Goal: Task Accomplishment & Management: Manage account settings

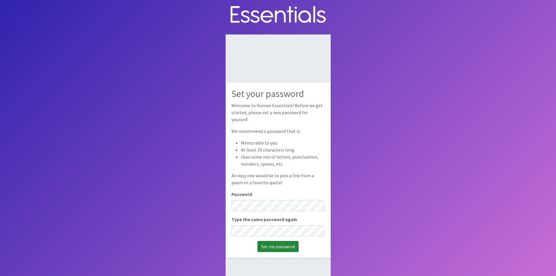
click at [277, 244] on input "Set my password" at bounding box center [277, 246] width 41 height 11
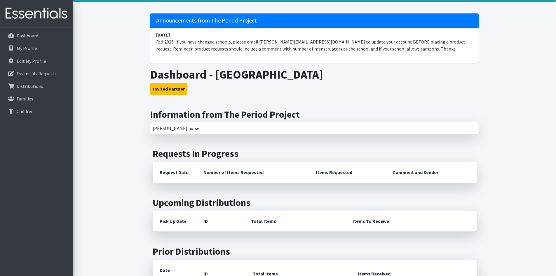
scroll to position [0, 0]
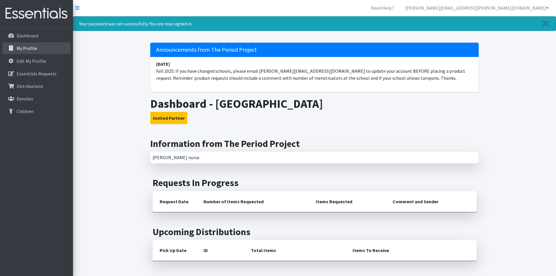
click at [33, 48] on p "My Profile" at bounding box center [27, 48] width 20 height 6
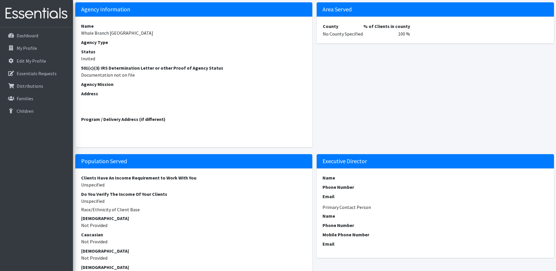
scroll to position [87, 0]
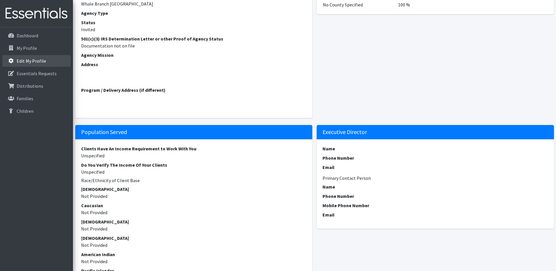
click at [32, 62] on p "Edit My Profile" at bounding box center [31, 61] width 29 height 6
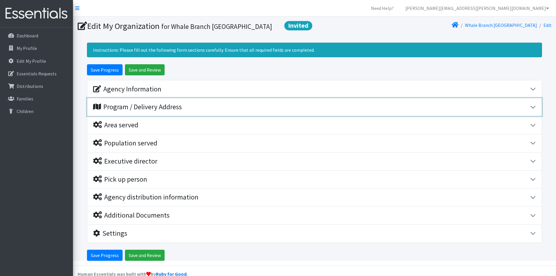
click at [532, 115] on button "Program / Delivery Address" at bounding box center [314, 107] width 454 height 18
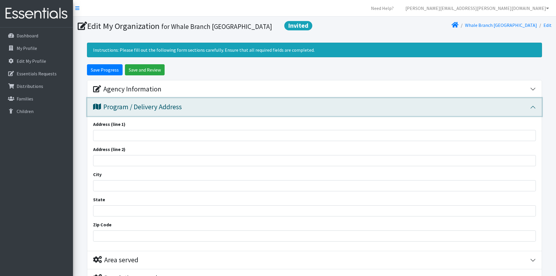
click at [463, 111] on div "Program / Delivery Address" at bounding box center [311, 107] width 437 height 8
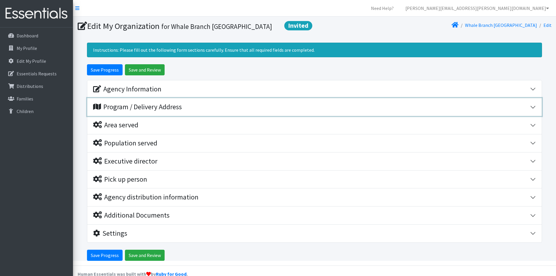
click at [372, 111] on div "Program / Delivery Address" at bounding box center [311, 107] width 437 height 8
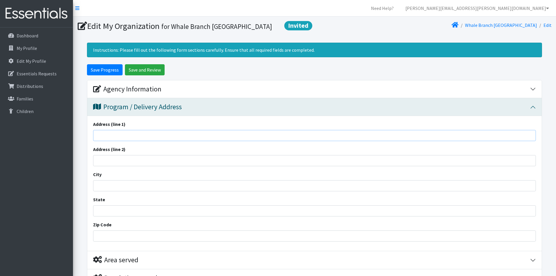
click at [254, 141] on input "Address (line 1)" at bounding box center [314, 135] width 442 height 11
type input "169 Detour Road"
click at [194, 191] on input "City" at bounding box center [314, 185] width 442 height 11
type input "Seabrook"
click at [195, 216] on input "State" at bounding box center [314, 210] width 442 height 11
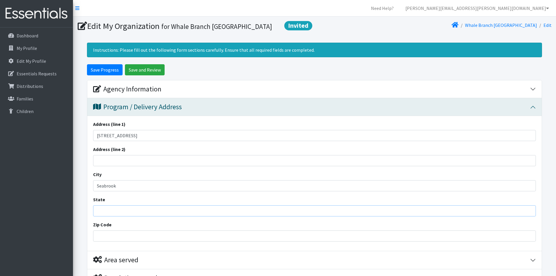
click at [118, 216] on input "State" at bounding box center [314, 210] width 442 height 11
type input "[US_STATE]"
click at [97, 241] on input "Zip Code" at bounding box center [314, 235] width 442 height 11
click at [111, 241] on input "2" at bounding box center [314, 235] width 442 height 11
drag, startPoint x: 111, startPoint y: 246, endPoint x: 112, endPoint y: 250, distance: 3.5
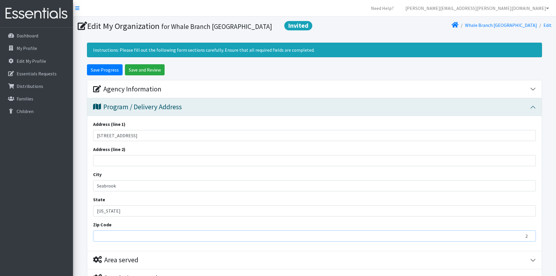
click at [112, 241] on input "2" at bounding box center [314, 235] width 442 height 11
click at [111, 241] on input "2" at bounding box center [314, 235] width 442 height 11
click at [101, 241] on input "2" at bounding box center [314, 235] width 442 height 11
click at [171, 241] on input "2" at bounding box center [314, 235] width 442 height 11
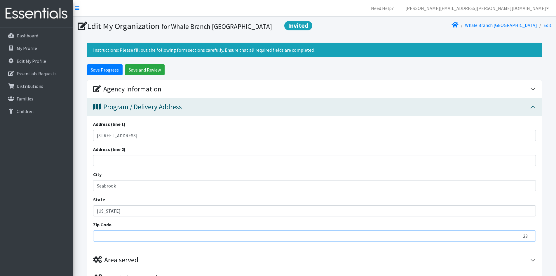
click at [529, 241] on input "23" at bounding box center [314, 235] width 442 height 11
click at [529, 241] on input "33" at bounding box center [314, 235] width 442 height 11
click at [529, 241] on input "-8" at bounding box center [314, 235] width 442 height 11
click at [529, 241] on input "-7" at bounding box center [314, 235] width 442 height 11
click at [529, 241] on input "-6" at bounding box center [314, 235] width 442 height 11
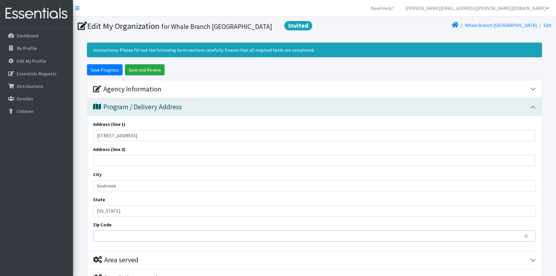
click at [529, 241] on input "-5" at bounding box center [314, 235] width 442 height 11
click at [529, 241] on input "-4" at bounding box center [314, 235] width 442 height 11
click at [529, 241] on input "-3" at bounding box center [314, 235] width 442 height 11
click at [529, 241] on input "-2" at bounding box center [314, 235] width 442 height 11
click at [529, 241] on input "-1" at bounding box center [314, 235] width 442 height 11
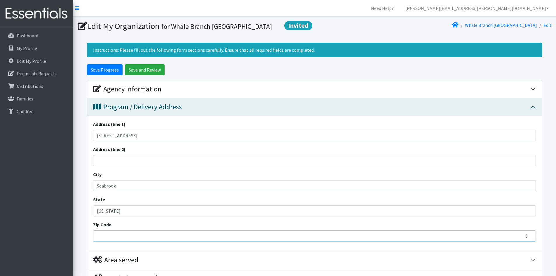
click at [529, 241] on input "0" at bounding box center [314, 235] width 442 height 11
click at [300, 241] on input "0" at bounding box center [314, 235] width 442 height 11
click at [109, 241] on input "0" at bounding box center [314, 235] width 442 height 11
click at [174, 153] on div "Address (line 1) 169 Detour Road Address (line 2) City Seabrook State South Car…" at bounding box center [314, 183] width 454 height 135
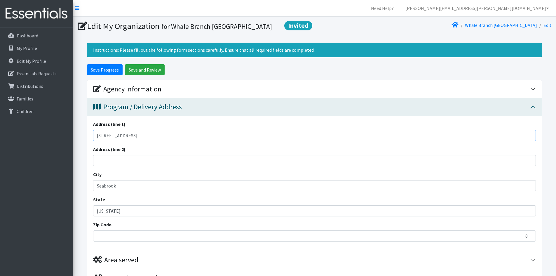
click at [186, 140] on input "169 Detour Road" at bounding box center [314, 135] width 442 height 11
drag, startPoint x: 526, startPoint y: 246, endPoint x: 520, endPoint y: 246, distance: 6.7
click at [520, 241] on input "0" at bounding box center [314, 235] width 442 height 11
click at [498, 241] on input "29940" at bounding box center [314, 235] width 442 height 11
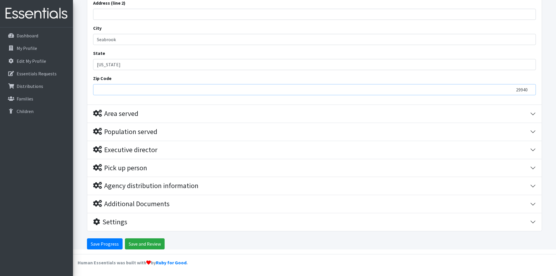
type input "29940"
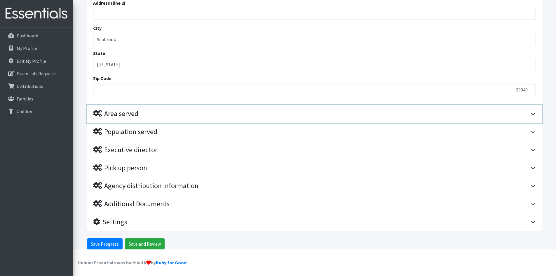
click at [250, 120] on button "Area served" at bounding box center [314, 114] width 454 height 18
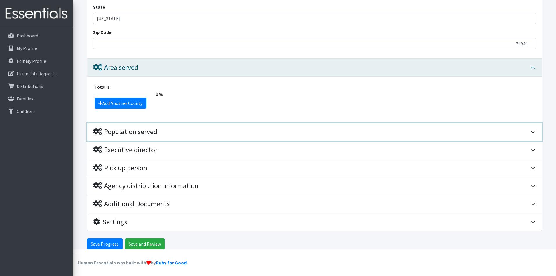
click at [182, 130] on div "Population served" at bounding box center [311, 131] width 437 height 8
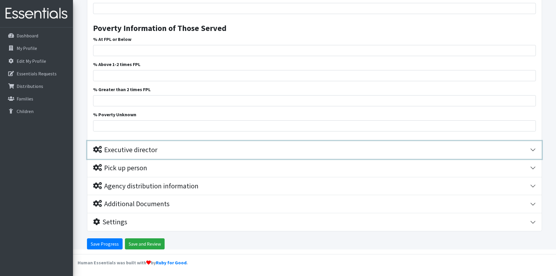
click at [189, 154] on button "Executive director" at bounding box center [314, 150] width 454 height 18
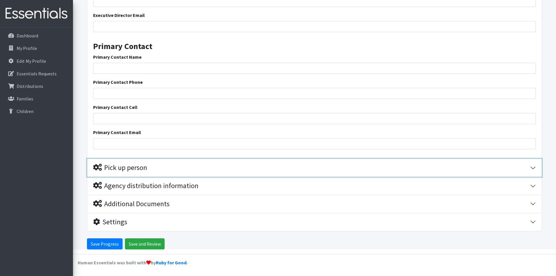
click at [188, 171] on div "Pick up person" at bounding box center [311, 167] width 437 height 8
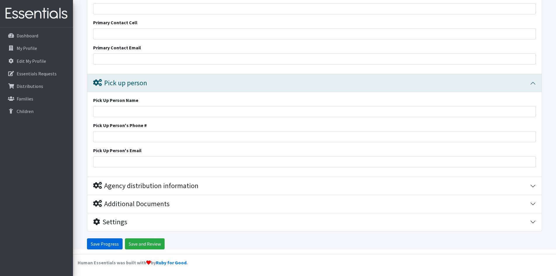
click at [108, 240] on input "Save Progress" at bounding box center [105, 243] width 36 height 11
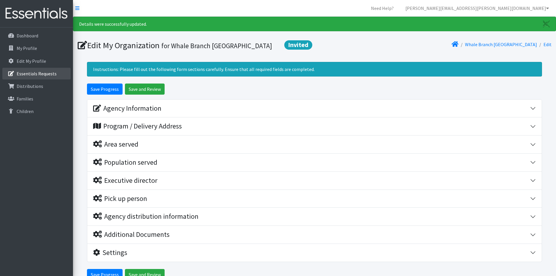
click at [28, 73] on p "Essentials Requests" at bounding box center [37, 74] width 40 height 6
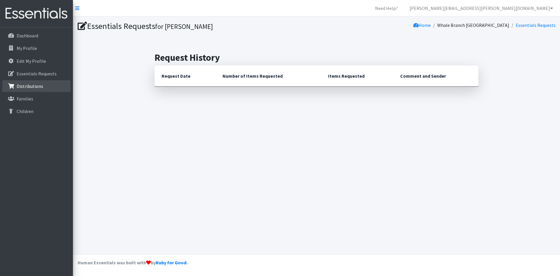
click at [21, 87] on p "Distributions" at bounding box center [30, 86] width 27 height 6
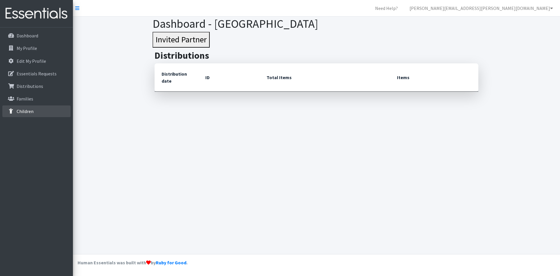
click at [20, 108] on link "Children" at bounding box center [36, 111] width 68 height 12
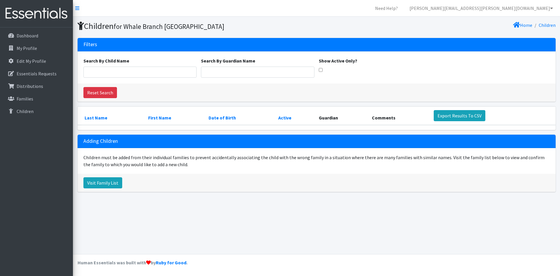
click at [79, 8] on nav "Need Help? melinda.mccarter@beaufort.k12.sc.us My Co-Workers My Profile Logout" at bounding box center [316, 8] width 487 height 17
click at [79, 8] on icon at bounding box center [77, 8] width 4 height 5
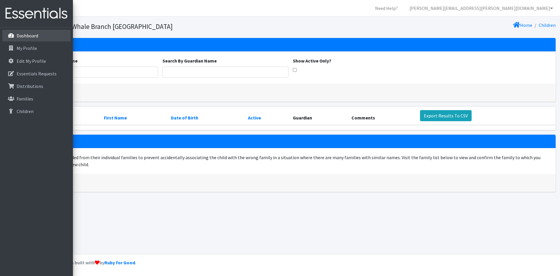
click at [17, 34] on p "Dashboard" at bounding box center [17, 35] width 0 height 7
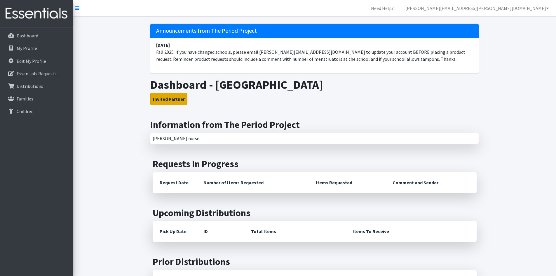
scroll to position [29, 0]
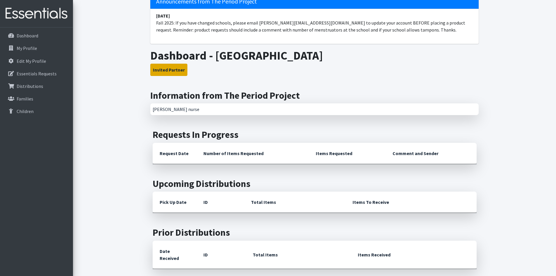
click at [170, 67] on button "Invited Partner" at bounding box center [168, 70] width 37 height 12
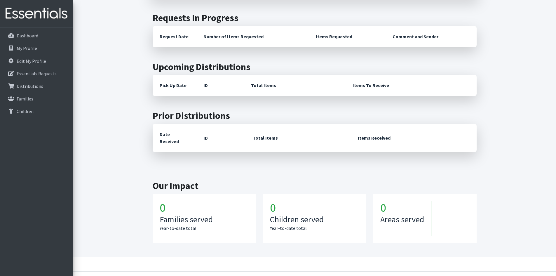
scroll to position [156, 0]
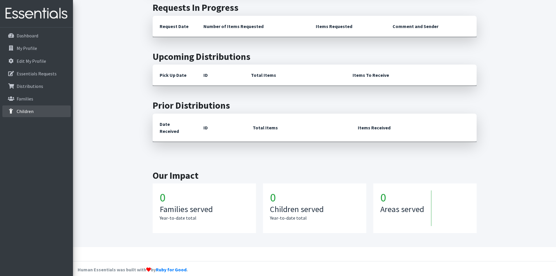
click at [19, 111] on p "Children" at bounding box center [25, 111] width 17 height 6
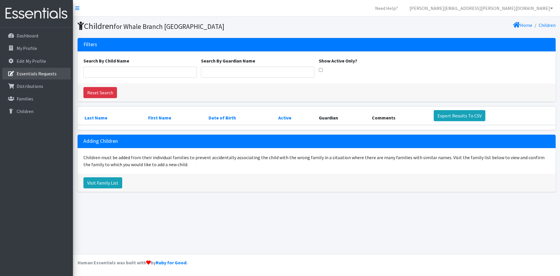
click at [37, 75] on p "Essentials Requests" at bounding box center [37, 74] width 40 height 6
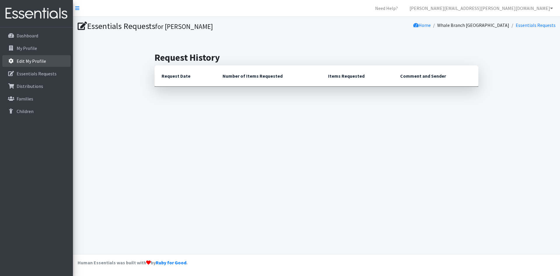
click at [39, 63] on p "Edit My Profile" at bounding box center [31, 61] width 29 height 6
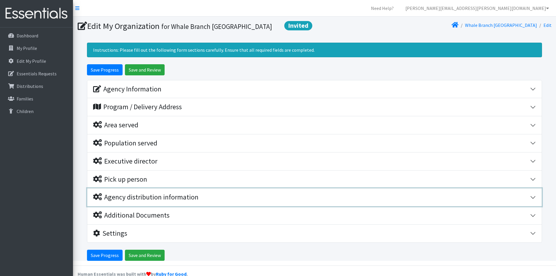
click at [532, 206] on button "Agency distribution information" at bounding box center [314, 197] width 454 height 18
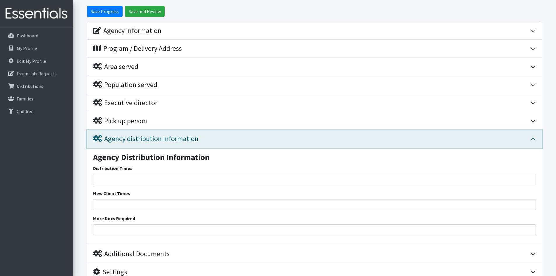
scroll to position [87, 0]
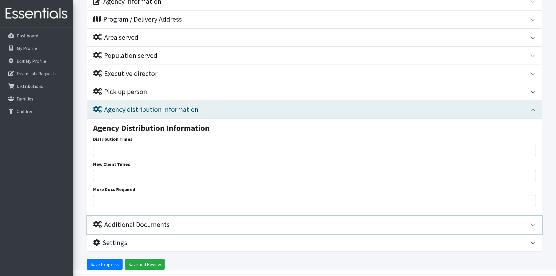
click at [534, 233] on button "Additional Documents" at bounding box center [314, 225] width 454 height 18
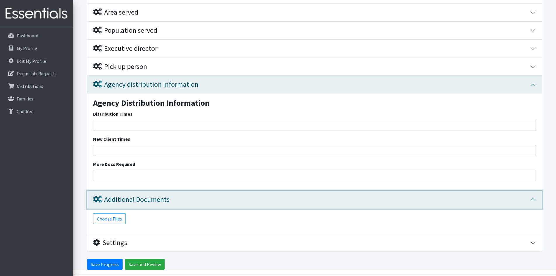
scroll to position [143, 0]
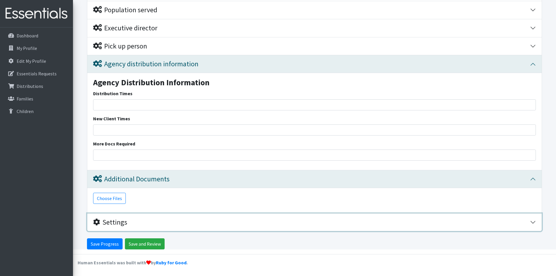
click at [530, 222] on button "Settings" at bounding box center [314, 222] width 454 height 18
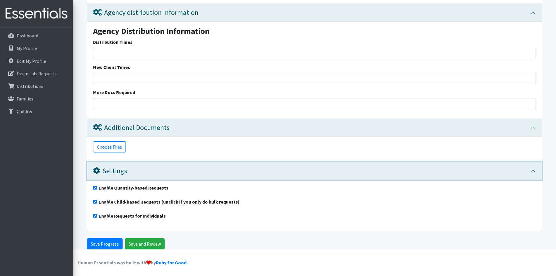
scroll to position [165, 0]
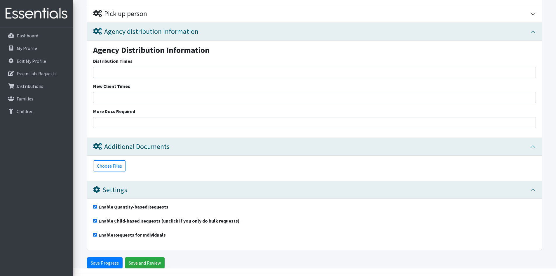
click at [94, 222] on input "Enable Child-based Requests (unclick if you only do bulk requests)" at bounding box center [95, 220] width 4 height 4
checkbox input "false"
click at [105, 268] on input "Save Progress" at bounding box center [105, 262] width 36 height 11
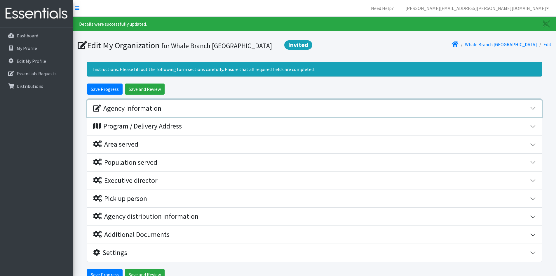
click at [531, 117] on button "Agency Information" at bounding box center [314, 108] width 454 height 18
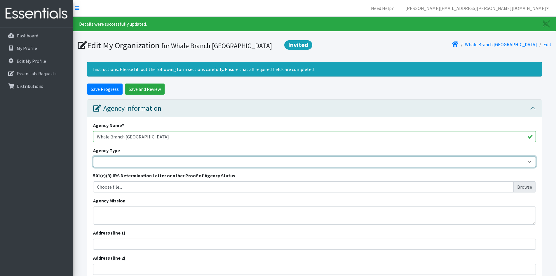
click at [529, 167] on select "Basic Needs Bank Career technical training [MEDICAL_DATA] resource center [DEMO…" at bounding box center [314, 161] width 442 height 11
select select "hs"
click at [93, 166] on select "Basic Needs Bank Career technical training [MEDICAL_DATA] resource center [DEMO…" at bounding box center [314, 161] width 442 height 11
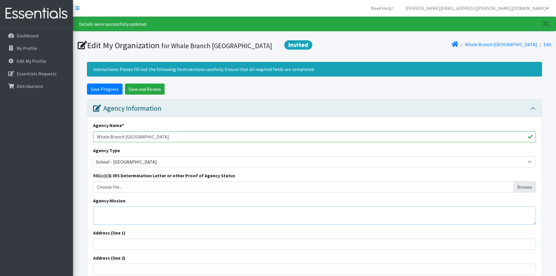
click at [169, 224] on textarea "Agency Mission" at bounding box center [314, 215] width 442 height 18
click at [165, 223] on textarea "We will live a healthy lifestyle, focased on our physical, mental and emotional…" at bounding box center [314, 215] width 442 height 18
click at [164, 223] on textarea "We will live a healthy lifestyle, focased on our physical, mental and emotional…" at bounding box center [314, 215] width 442 height 18
click at [276, 222] on textarea "We will live a healthy lifestyle, focused on our physical, mental and emotional…" at bounding box center [314, 215] width 442 height 18
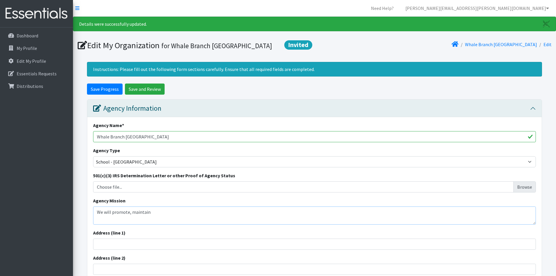
drag, startPoint x: 112, startPoint y: 223, endPoint x: 130, endPoint y: 224, distance: 18.7
click at [130, 224] on textarea "We will promote, maintain" at bounding box center [314, 215] width 442 height 18
click at [150, 221] on textarea "We will develop, maintain" at bounding box center [314, 215] width 442 height 18
type textarea "We will develop, maintain and promote wellness"
click at [358, 191] on div "501(c)(3) IRS Determination Letter or other Proof of Agency Status Choose file.…" at bounding box center [314, 182] width 442 height 20
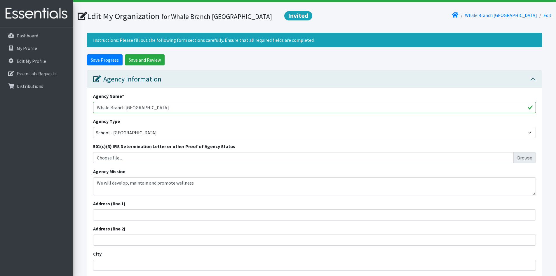
scroll to position [58, 0]
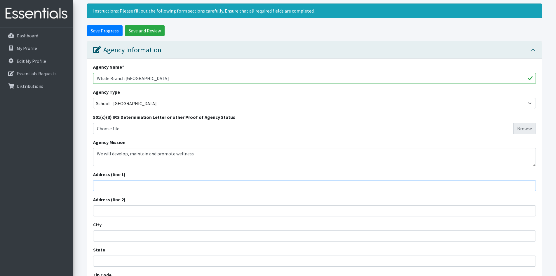
click at [202, 191] on input "Address (line 1)" at bounding box center [314, 185] width 442 height 11
type input "[STREET_ADDRESS]"
click at [188, 241] on input "City" at bounding box center [314, 235] width 442 height 11
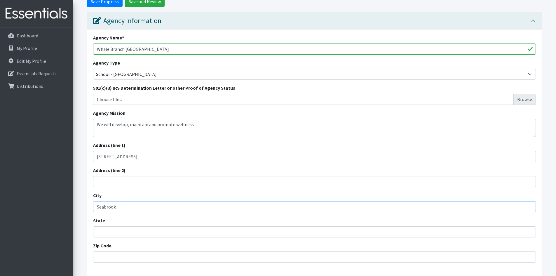
type input "Seabrook"
click at [151, 237] on input "State" at bounding box center [314, 231] width 442 height 11
click at [278, 237] on input "[US_STATE]" at bounding box center [314, 231] width 442 height 11
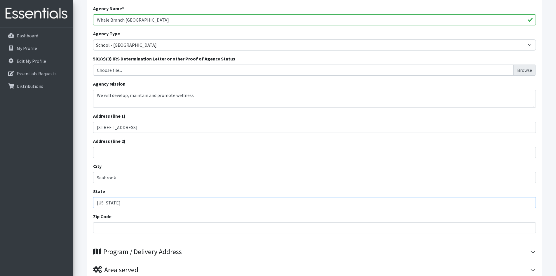
scroll to position [146, 0]
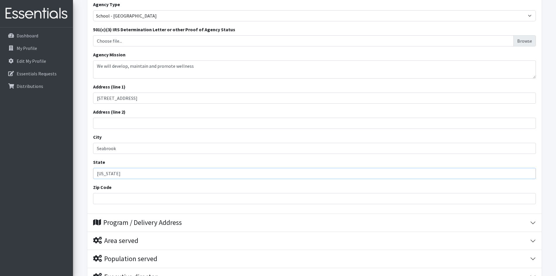
type input "[US_STATE]"
click at [205, 204] on input "Zip Code" at bounding box center [314, 198] width 442 height 11
type input "29940"
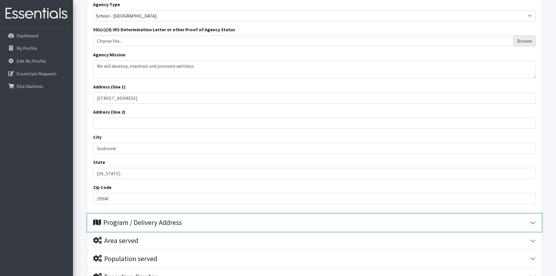
click at [228, 227] on div "Program / Delivery Address" at bounding box center [311, 222] width 437 height 8
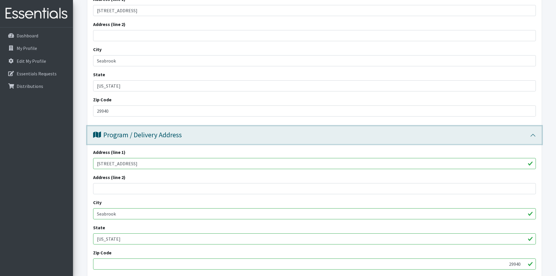
scroll to position [262, 0]
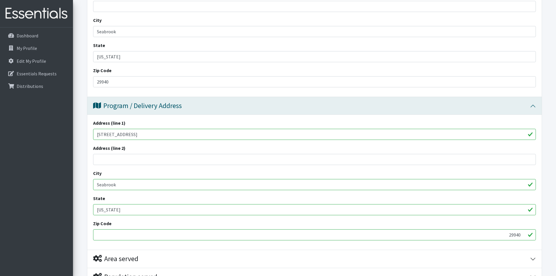
click at [167, 240] on input "29940" at bounding box center [314, 234] width 442 height 11
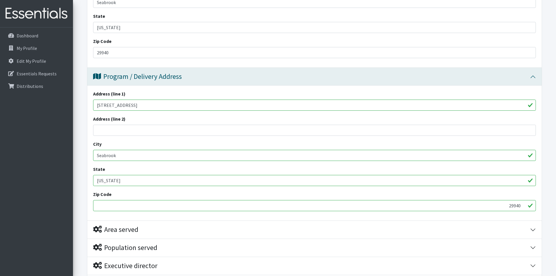
scroll to position [321, 0]
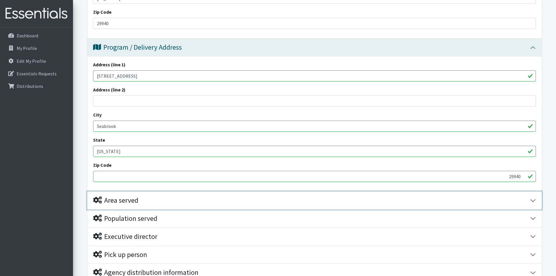
click at [532, 209] on button "Area served" at bounding box center [314, 200] width 454 height 18
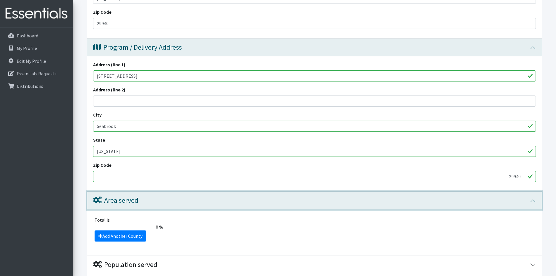
scroll to position [350, 0]
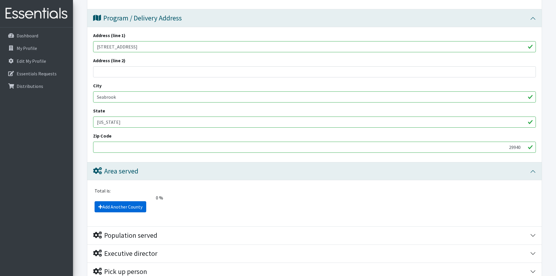
click at [99, 209] on icon at bounding box center [100, 206] width 4 height 5
click at [110, 212] on link "Add Another County" at bounding box center [120, 206] width 52 height 11
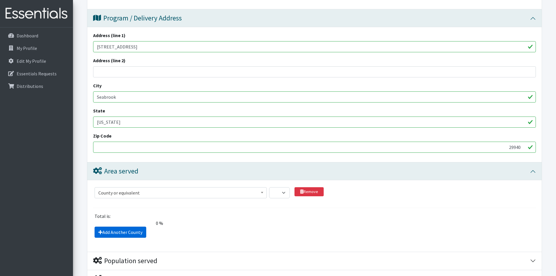
scroll to position [489, 0]
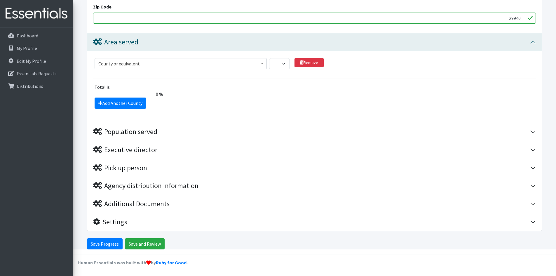
click at [136, 89] on div "Total is:" at bounding box center [314, 86] width 447 height 7
click at [261, 65] on span at bounding box center [262, 62] width 6 height 9
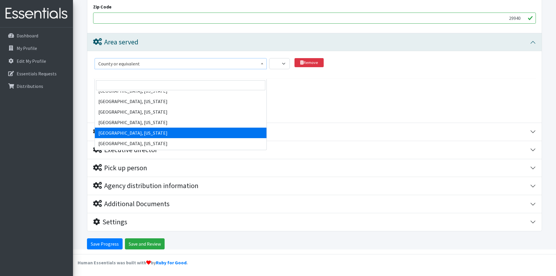
scroll to position [1750, 0]
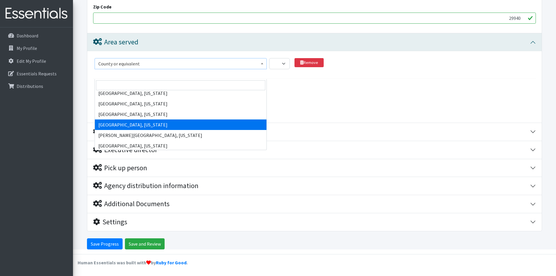
select select "168"
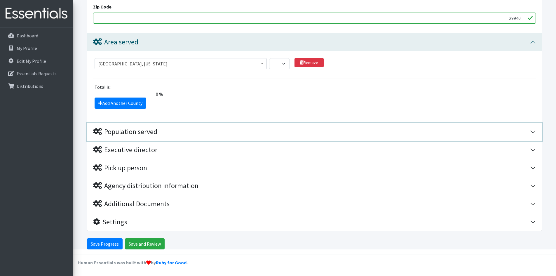
click at [533, 133] on button "Population served" at bounding box center [314, 132] width 454 height 18
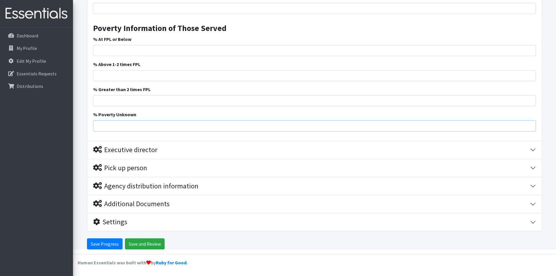
click at [302, 128] on input "% Poverty Unknown" at bounding box center [314, 125] width 442 height 11
click at [245, 127] on input "% Poverty Unknown" at bounding box center [314, 125] width 442 height 11
drag, startPoint x: 176, startPoint y: 129, endPoint x: 171, endPoint y: 129, distance: 5.3
click at [176, 129] on input "% Poverty Unknown" at bounding box center [314, 125] width 442 height 11
click at [170, 127] on input "% Poverty Unknown" at bounding box center [314, 125] width 442 height 11
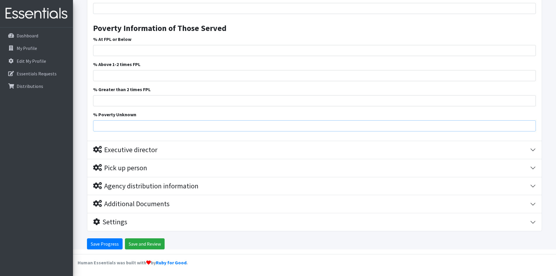
click at [170, 127] on input "% Poverty Unknown" at bounding box center [314, 125] width 442 height 11
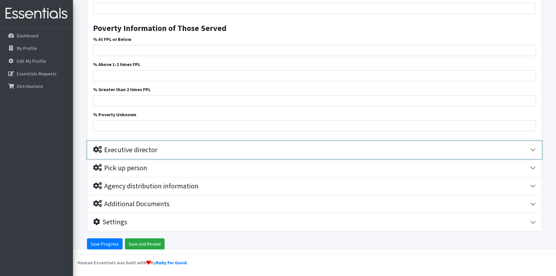
click at [175, 144] on button "Executive director" at bounding box center [314, 150] width 454 height 18
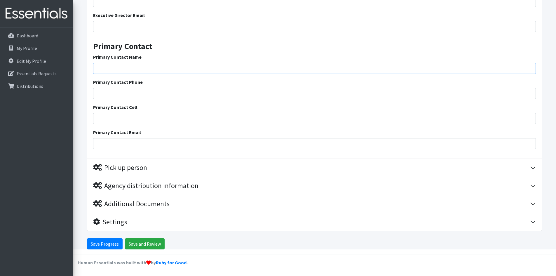
click at [177, 69] on input "Primary Contact Name" at bounding box center [314, 68] width 442 height 11
click at [211, 70] on input "Primary Contact Name" at bounding box center [314, 68] width 442 height 11
type input "M"
type input "Freda McCanick"
click at [207, 92] on input "Primary Contact Phone" at bounding box center [314, 93] width 442 height 11
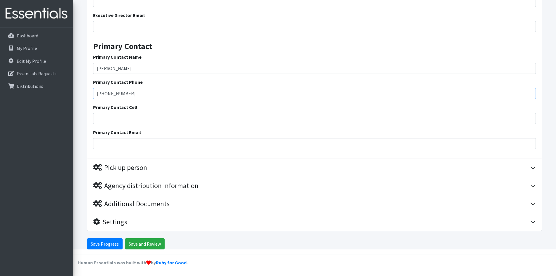
type input "843-466-2500"
click at [189, 141] on input "Primary Contact Email" at bounding box center [314, 143] width 442 height 11
type input "f"
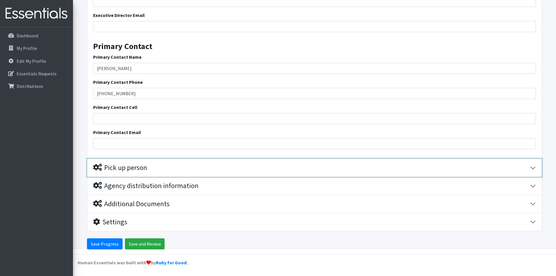
click at [532, 167] on button "Pick up person" at bounding box center [314, 168] width 454 height 18
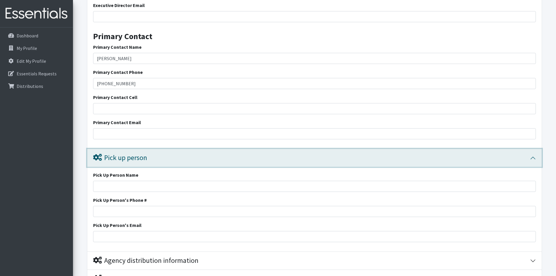
scroll to position [1213, 0]
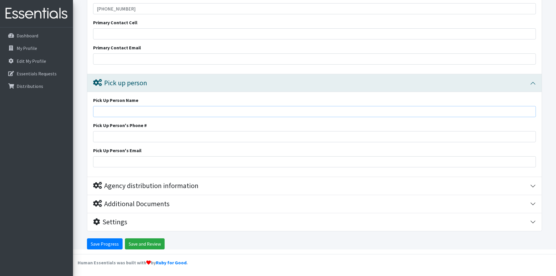
click at [226, 111] on input "Pick Up Person Name" at bounding box center [314, 111] width 442 height 11
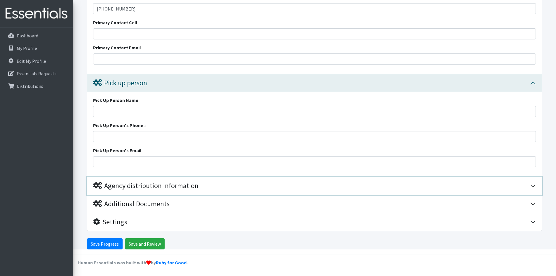
click at [533, 184] on button "Agency distribution information" at bounding box center [314, 186] width 454 height 18
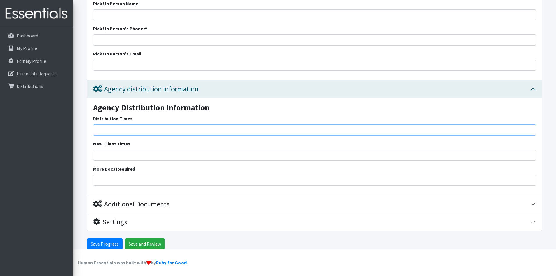
click at [248, 131] on input "Distribution Times" at bounding box center [314, 129] width 442 height 11
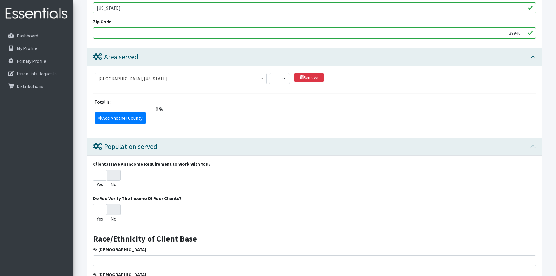
scroll to position [493, 0]
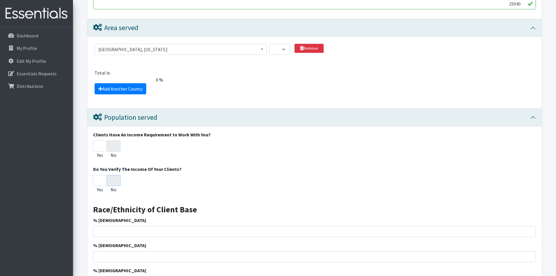
click at [110, 186] on input "No" at bounding box center [113, 180] width 14 height 11
radio input "true"
click at [114, 186] on input "No" at bounding box center [113, 180] width 14 height 11
click at [116, 151] on input "No" at bounding box center [113, 145] width 14 height 11
radio input "true"
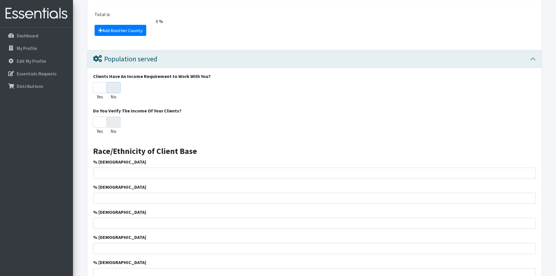
scroll to position [581, 0]
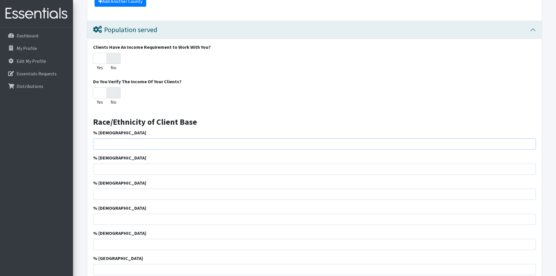
click at [152, 149] on input "% African American" at bounding box center [314, 143] width 442 height 11
click at [126, 149] on input "% African American" at bounding box center [314, 143] width 442 height 11
click at [125, 149] on input "% African American" at bounding box center [314, 143] width 442 height 11
type input "77"
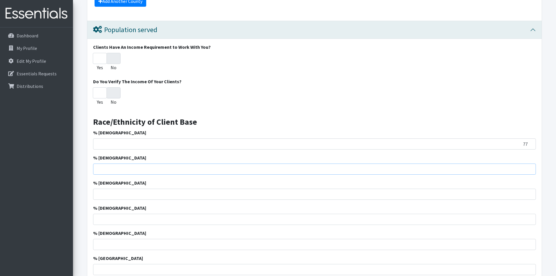
click at [486, 174] on input "% Caucasian" at bounding box center [314, 168] width 442 height 11
type input "1"
type input ".02"
click at [521, 199] on input "% Hispanic" at bounding box center [314, 193] width 442 height 11
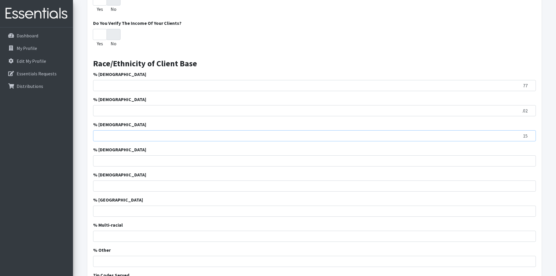
scroll to position [668, 0]
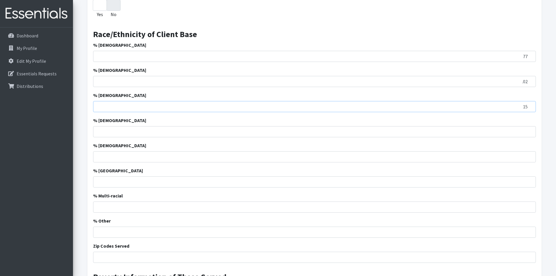
type input "15"
click at [532, 212] on input "% Multi-racial" at bounding box center [314, 206] width 442 height 11
type input "0"
type input ".02"
click at [526, 87] on input ".02" at bounding box center [314, 81] width 442 height 11
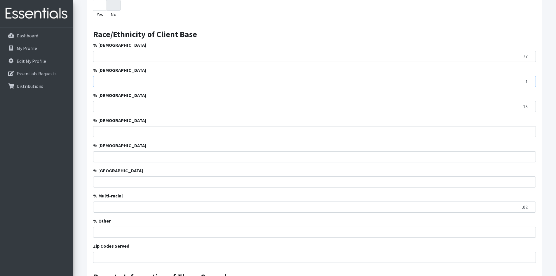
click at [529, 87] on input "1" at bounding box center [314, 81] width 442 height 11
type input "2"
click at [527, 87] on input "2" at bounding box center [314, 81] width 442 height 11
drag, startPoint x: 527, startPoint y: 92, endPoint x: 502, endPoint y: 92, distance: 24.5
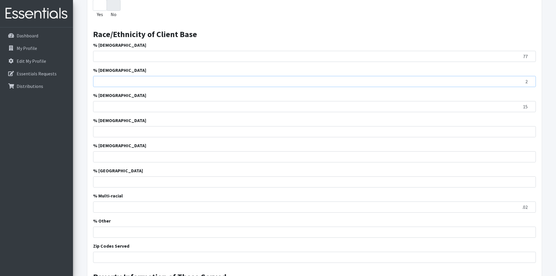
click at [503, 87] on input "2" at bounding box center [314, 81] width 442 height 11
click at [485, 87] on input ".04" at bounding box center [314, 81] width 442 height 11
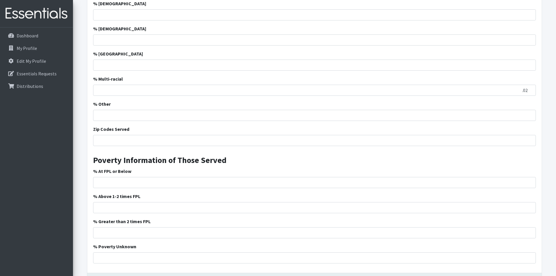
scroll to position [814, 0]
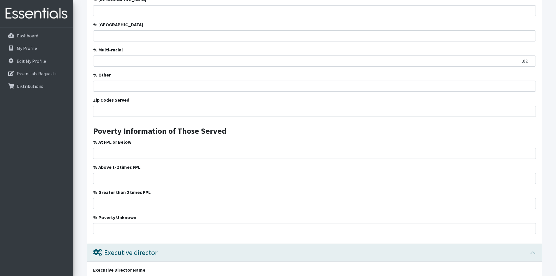
type input ".04"
click at [270, 243] on div "Clients Have An Income Requirement to Work With You? Yes No Do You Verify The I…" at bounding box center [314, 24] width 454 height 438
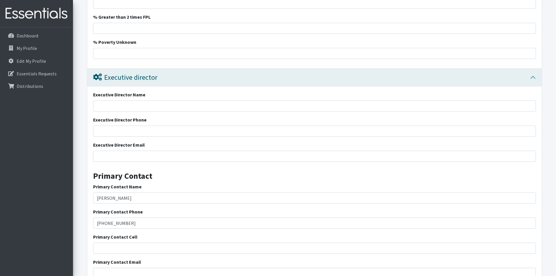
scroll to position [1018, 0]
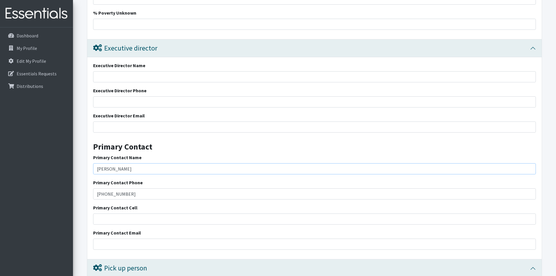
click at [130, 174] on input "Freda McCanick" at bounding box center [314, 168] width 442 height 11
drag, startPoint x: 130, startPoint y: 182, endPoint x: 70, endPoint y: 181, distance: 59.8
type input "Melinda McCarter"
click at [113, 199] on input "843-466-2500" at bounding box center [314, 193] width 442 height 11
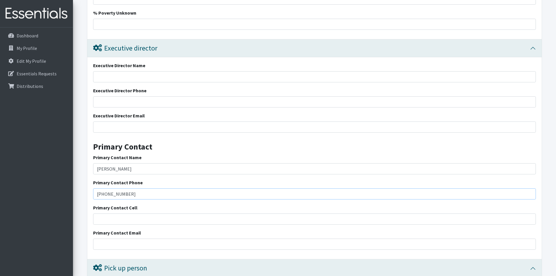
click at [123, 199] on input "843-466-2500" at bounding box center [314, 193] width 442 height 11
type input "843-466-2725"
click at [118, 249] on input "Primary Contact Email" at bounding box center [314, 243] width 442 height 11
type input "[PERSON_NAME][EMAIL_ADDRESS][PERSON_NAME][DOMAIN_NAME]"
click at [236, 224] on input "Primary Contact Cell" at bounding box center [314, 218] width 442 height 11
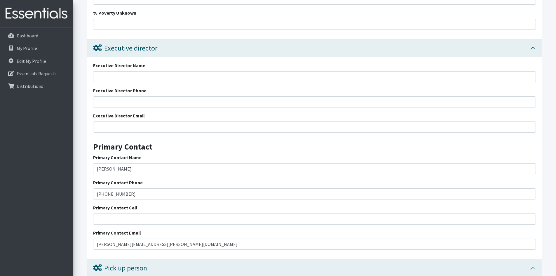
click at [153, 79] on div "Executive Director Name" at bounding box center [314, 72] width 442 height 20
click at [153, 82] on input "Executive Director Name" at bounding box center [314, 76] width 442 height 11
type input "Freda McCanick, principal"
click at [150, 107] on input "Executive Director Phone" at bounding box center [314, 101] width 442 height 11
type input "843-466-2500"
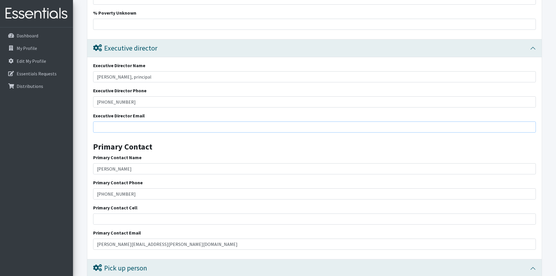
click at [126, 132] on input "Executive Director Email" at bounding box center [314, 126] width 442 height 11
click at [297, 148] on h3 "Primary Contact" at bounding box center [314, 144] width 442 height 15
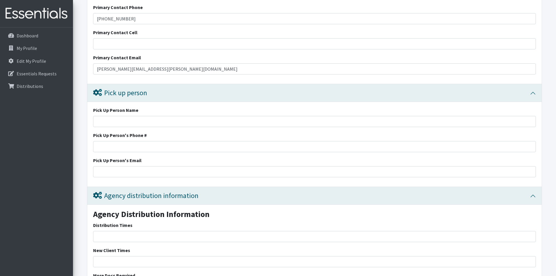
scroll to position [1222, 0]
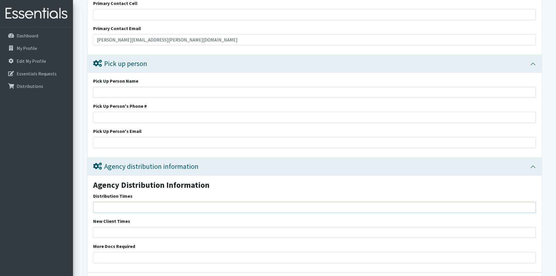
click at [211, 213] on input "Distribution Times" at bounding box center [314, 207] width 442 height 11
drag, startPoint x: 185, startPoint y: 99, endPoint x: 188, endPoint y: 104, distance: 5.9
click at [188, 98] on input "Pick Up Person Name" at bounding box center [314, 92] width 442 height 11
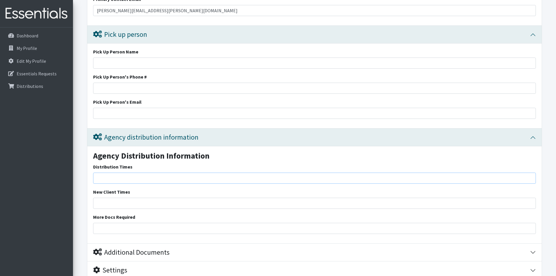
click at [120, 183] on input "Distribution Times" at bounding box center [314, 177] width 442 height 11
type input "School year 2025-2026, August 6,2025-May 29, 2025"
click at [182, 209] on input "New Client Times" at bounding box center [314, 202] width 442 height 11
type input "*"
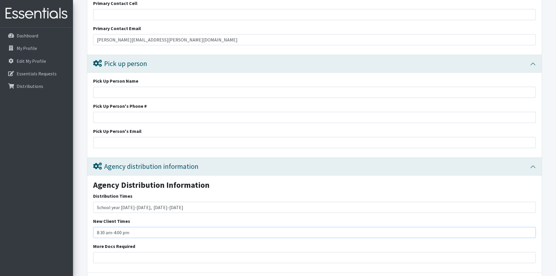
scroll to position [1310, 0]
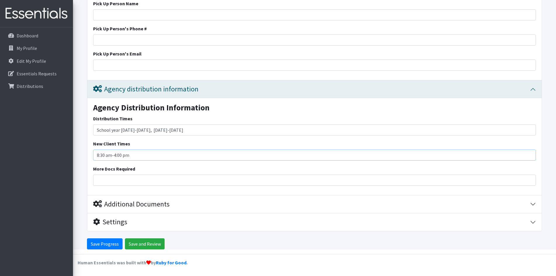
type input "8:30 am-4:00 pm"
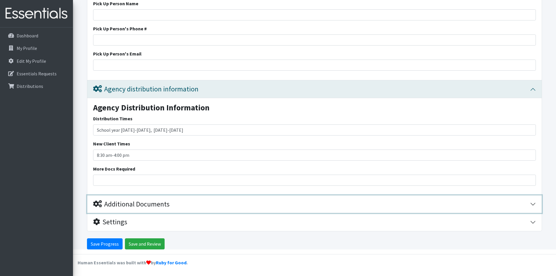
click at [534, 205] on button "Additional Documents" at bounding box center [314, 204] width 454 height 18
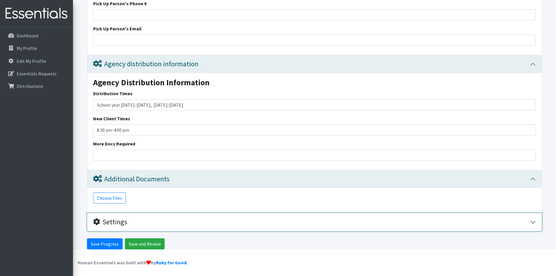
click at [533, 223] on button "Settings" at bounding box center [314, 222] width 454 height 18
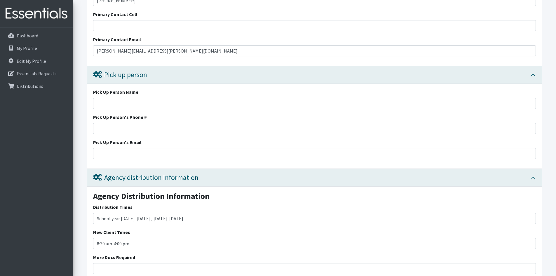
scroll to position [1094, 0]
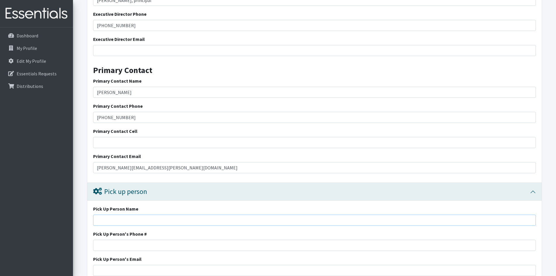
click at [141, 225] on input "Pick Up Person Name" at bounding box center [314, 219] width 442 height 11
type input "Melinda McCarter,"
click at [135, 98] on input "Melinda McCarter" at bounding box center [314, 92] width 442 height 11
type input "Melinda McCarter, School nurse"
click at [255, 225] on input "Melinda McCarter," at bounding box center [314, 219] width 442 height 11
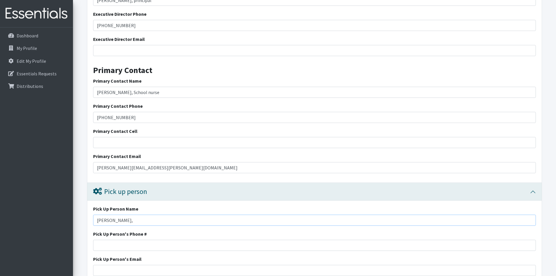
scroll to position [1124, 0]
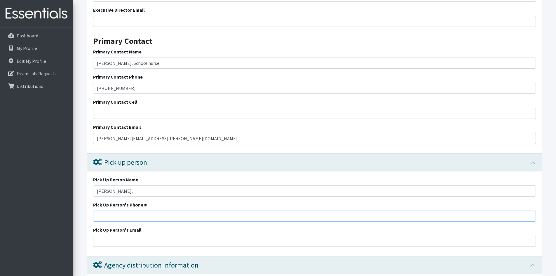
click at [174, 221] on input "Pick Up Person's Phone #" at bounding box center [314, 215] width 442 height 11
type input "843-466-2725"
click at [162, 246] on input "Pick Up Person's Email" at bounding box center [314, 240] width 442 height 11
type input "[PERSON_NAME][EMAIL_ADDRESS][PERSON_NAME][DOMAIN_NAME]"
click at [243, 234] on div "Pick Up Person Name Melinda McCarter, Pick Up Person's Phone # 843-466-2725 Pic…" at bounding box center [314, 213] width 454 height 85
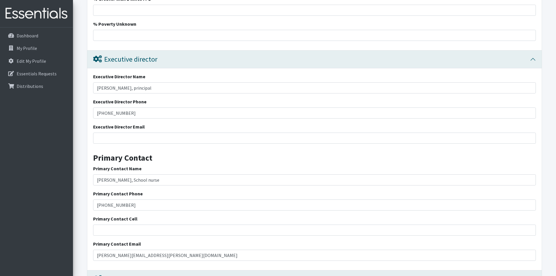
scroll to position [1036, 0]
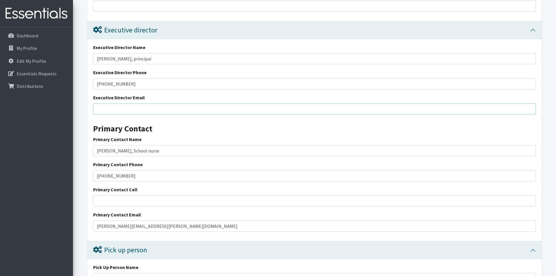
click at [157, 114] on input "Executive Director Email" at bounding box center [314, 108] width 442 height 11
drag, startPoint x: 127, startPoint y: 119, endPoint x: 87, endPoint y: 120, distance: 39.7
click at [87, 120] on div "Executive director Executive Director Name Freda McCanick, principal Executive …" at bounding box center [314, 131] width 455 height 220
paste input "Freda.Mccanick@beaufort.k12.sc.us"
type input "Freda.Mccanick@beaufort.k12.sc.us"
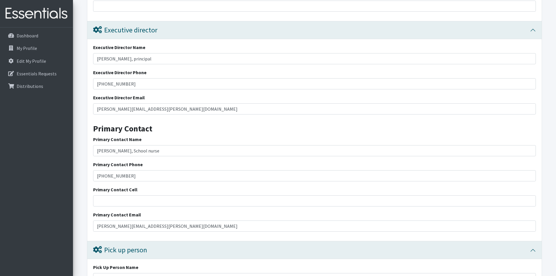
click at [252, 132] on h3 "Primary Contact" at bounding box center [314, 126] width 442 height 15
click at [117, 89] on input "843-466-2500" at bounding box center [314, 83] width 442 height 11
click at [118, 89] on input "843-466-2500" at bounding box center [314, 83] width 442 height 11
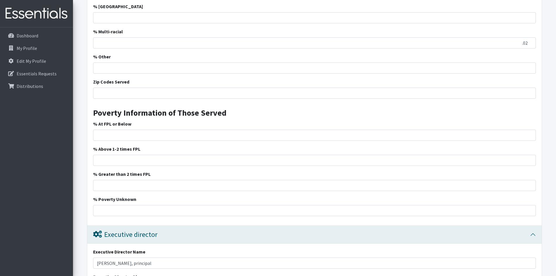
scroll to position [774, 0]
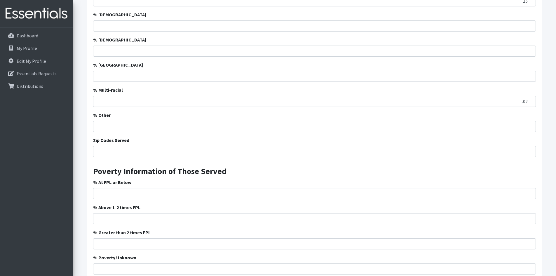
type input "843-466-2700"
click at [517, 157] on input "Zip Codes Served" at bounding box center [314, 151] width 442 height 11
type input "29940, 29906"
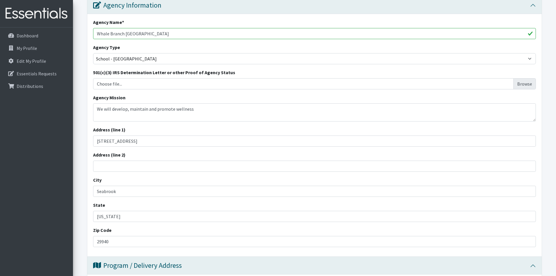
scroll to position [0, 0]
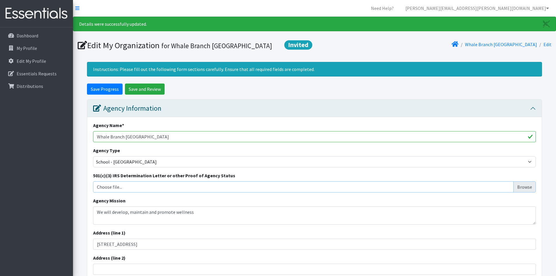
click at [521, 192] on input "Choose file..." at bounding box center [314, 186] width 438 height 11
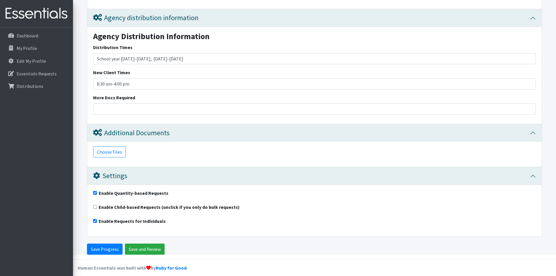
scroll to position [1386, 0]
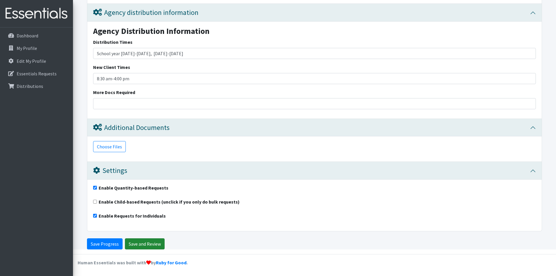
click at [136, 241] on input "Save and Review" at bounding box center [145, 243] width 40 height 11
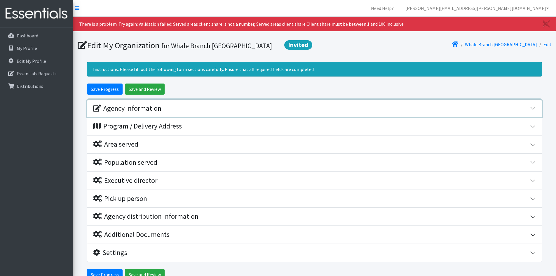
click at [533, 117] on button "Agency Information" at bounding box center [314, 108] width 454 height 18
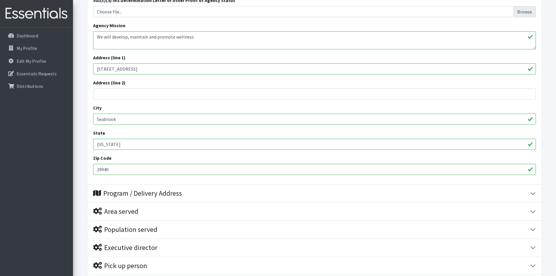
scroll to position [204, 0]
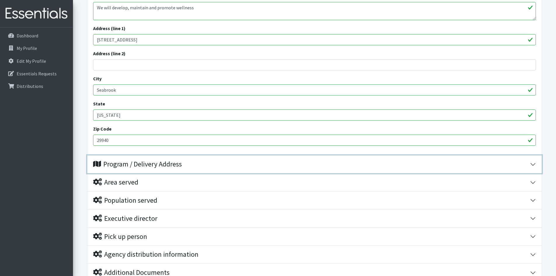
click at [530, 173] on button "Program / Delivery Address" at bounding box center [314, 164] width 454 height 18
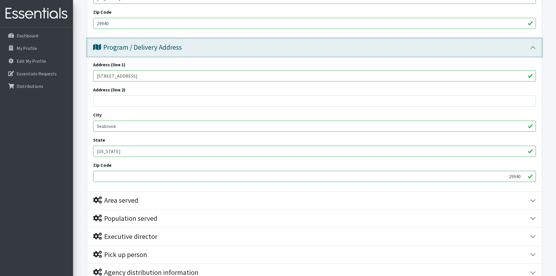
scroll to position [350, 0]
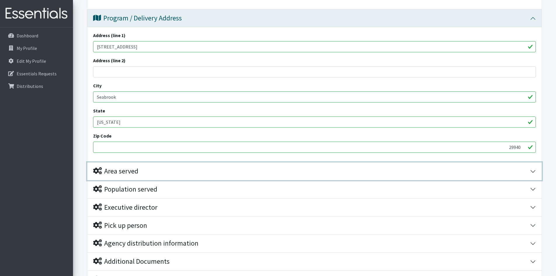
click at [533, 179] on button "Area served" at bounding box center [314, 171] width 454 height 18
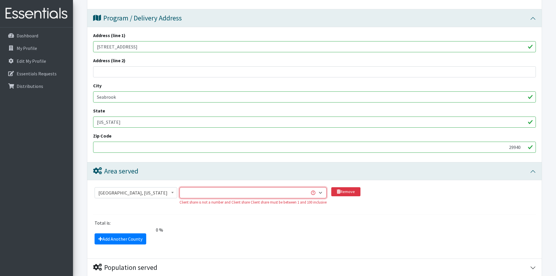
click at [313, 198] on select "1 2 3 4 5 6 7 8 9 10 11 12 13 14 15 16 17 18 19 20 21 22 23 24 25 26 27 28 29 3…" at bounding box center [252, 192] width 147 height 11
click at [331, 209] on div "Remove" at bounding box center [345, 198] width 29 height 22
click at [304, 198] on select "1 2 3 4 5 6 7 8 9 10 11 12 13 14 15 16 17 18 19 20 21 22 23 24 25 26 27 28 29 3…" at bounding box center [252, 192] width 147 height 11
click at [305, 198] on select "1 2 3 4 5 6 7 8 9 10 11 12 13 14 15 16 17 18 19 20 21 22 23 24 25 26 27 28 29 3…" at bounding box center [252, 192] width 147 height 11
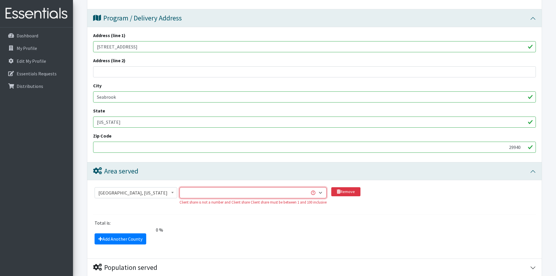
click at [305, 198] on select "1 2 3 4 5 6 7 8 9 10 11 12 13 14 15 16 17 18 19 20 21 22 23 24 25 26 27 28 29 3…" at bounding box center [252, 192] width 147 height 11
click at [282, 209] on div "1 2 3 4 5 6 7 8 9 10 11 12 13 14 15 16 17 18 19 20 21 22 23 24 25 26 27 28 29 3…" at bounding box center [252, 198] width 147 height 22
click at [169, 196] on span at bounding box center [172, 191] width 6 height 9
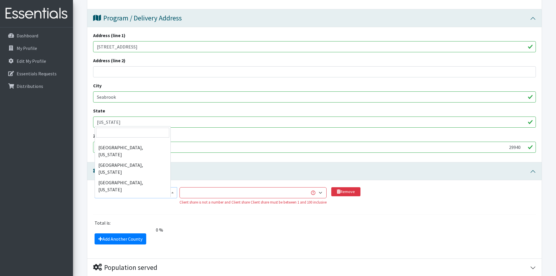
scroll to position [1844, 0]
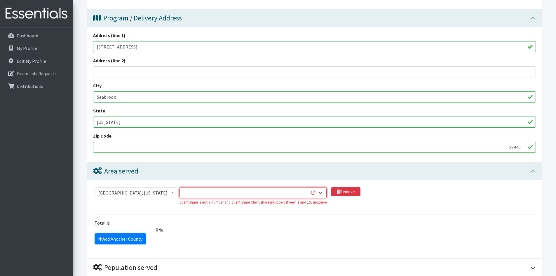
click at [199, 198] on select "1 2 3 4 5 6 7 8 9 10 11 12 13 14 15 16 17 18 19 20 21 22 23 24 25 26 27 28 29 3…" at bounding box center [252, 192] width 147 height 11
click at [313, 198] on select "1 2 3 4 5 6 7 8 9 10 11 12 13 14 15 16 17 18 19 20 21 22 23 24 25 26 27 28 29 3…" at bounding box center [252, 192] width 147 height 11
select select "1"
click at [179, 197] on select "1 2 3 4 5 6 7 8 9 10 11 12 13 14 15 16 17 18 19 20 21 22 23 24 25 26 27 28 29 3…" at bounding box center [252, 192] width 147 height 11
click at [311, 209] on div "1 2 3 4 5 6 7 8 9 10 11 12 13 14 15 16 17 18 19 20 21 22 23 24 25 26 27 28 29 3…" at bounding box center [252, 198] width 147 height 22
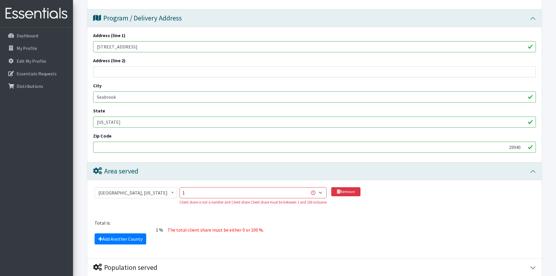
scroll to position [379, 0]
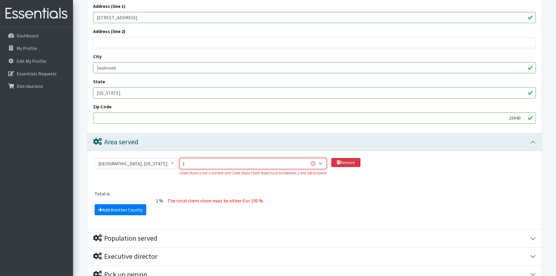
click at [313, 169] on select "1 2 3 4 5 6 7 8 9 10 11 12 13 14 15 16 17 18 19 20 21 22 23 24 25 26 27 28 29 3…" at bounding box center [252, 163] width 147 height 11
click at [188, 169] on select "1 2 3 4 5 6 7 8 9 10 11 12 13 14 15 16 17 18 19 20 21 22 23 24 25 26 27 28 29 3…" at bounding box center [252, 163] width 147 height 11
click at [186, 169] on select "1 2 3 4 5 6 7 8 9 10 11 12 13 14 15 16 17 18 19 20 21 22 23 24 25 26 27 28 29 3…" at bounding box center [252, 163] width 147 height 11
click at [180, 197] on div "Total is:" at bounding box center [314, 193] width 447 height 7
click at [115, 197] on div "Total is:" at bounding box center [314, 193] width 447 height 7
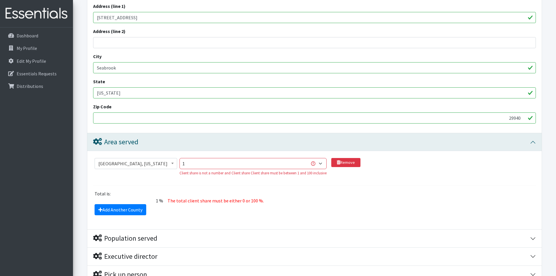
click at [150, 197] on div "Total is:" at bounding box center [314, 193] width 447 height 7
click at [339, 167] on link "Remove" at bounding box center [345, 162] width 29 height 9
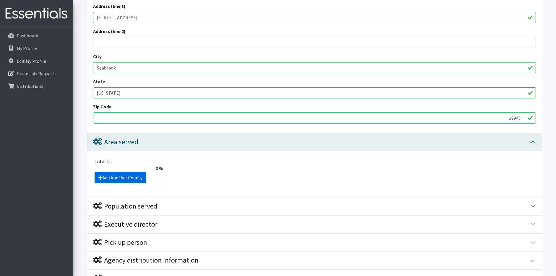
click at [103, 183] on link "Add Another County" at bounding box center [120, 177] width 52 height 11
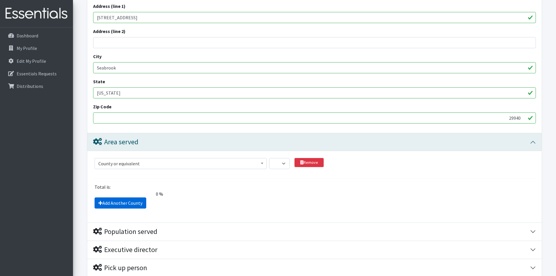
scroll to position [489, 0]
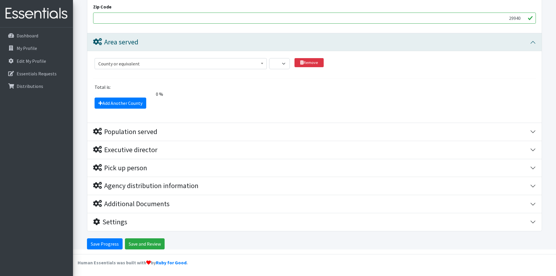
click at [262, 64] on b at bounding box center [262, 63] width 2 height 1
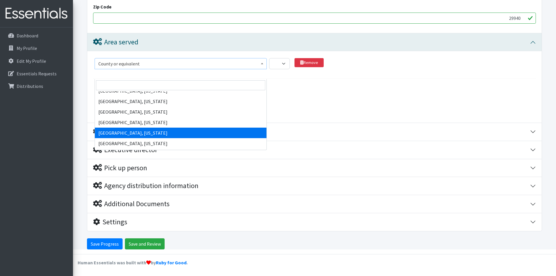
scroll to position [1750, 0]
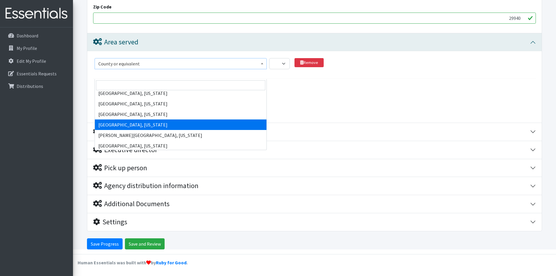
select select "168"
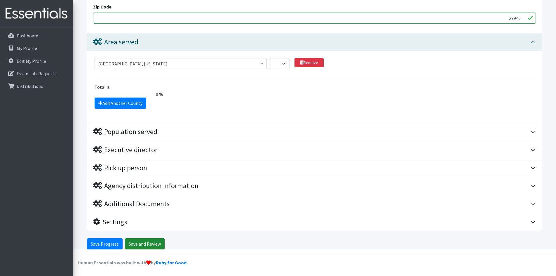
click at [141, 243] on input "Save and Review" at bounding box center [145, 243] width 40 height 11
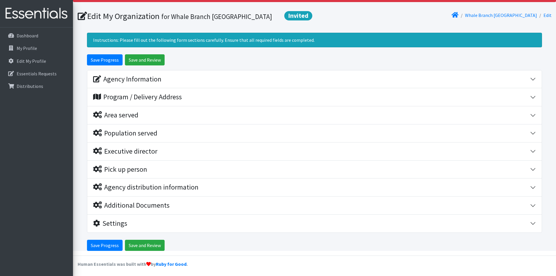
scroll to position [41, 0]
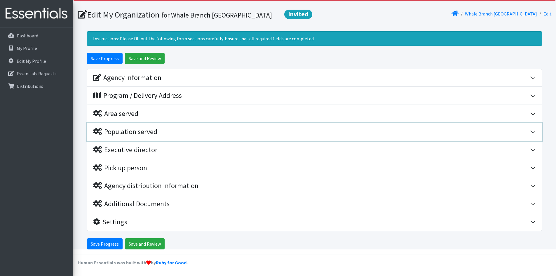
click at [532, 131] on button "Population served" at bounding box center [314, 132] width 454 height 18
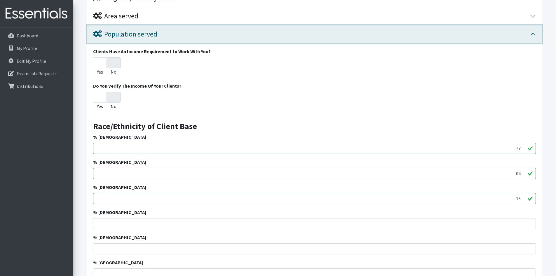
scroll to position [11, 0]
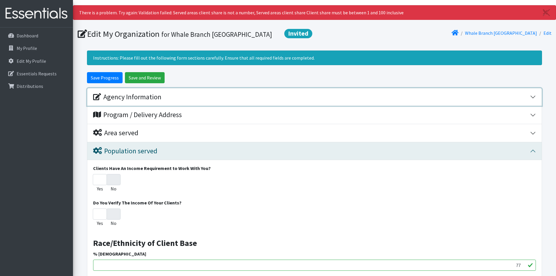
click at [532, 106] on button "Agency Information" at bounding box center [314, 97] width 454 height 18
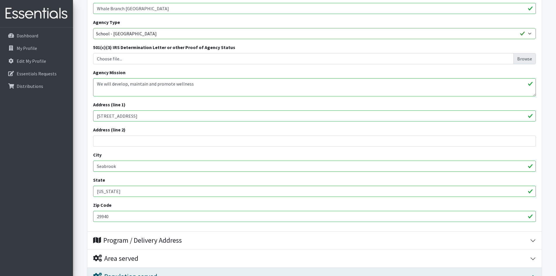
scroll to position [245, 0]
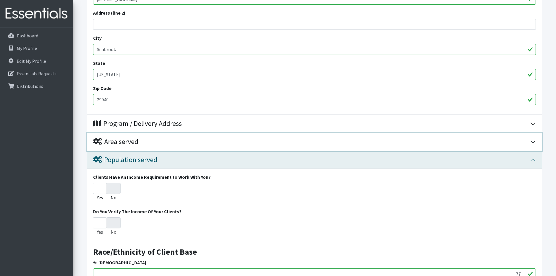
click at [533, 150] on button "Area served" at bounding box center [314, 142] width 454 height 18
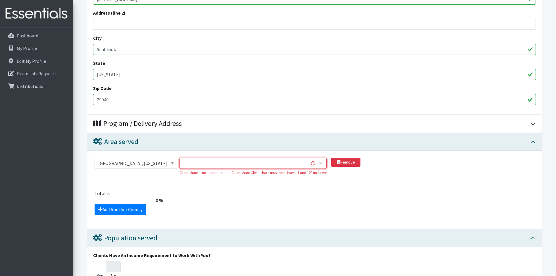
click at [313, 169] on select "1 2 3 4 5 6 7 8 9 10 11 12 13 14 15 16 17 18 19 20 21 22 23 24 25 26 27 28 29 3…" at bounding box center [252, 162] width 147 height 11
select select "20"
click at [179, 167] on select "1 2 3 4 5 6 7 8 9 10 11 12 13 14 15 16 17 18 19 20 21 22 23 24 25 26 27 28 29 3…" at bounding box center [252, 162] width 147 height 11
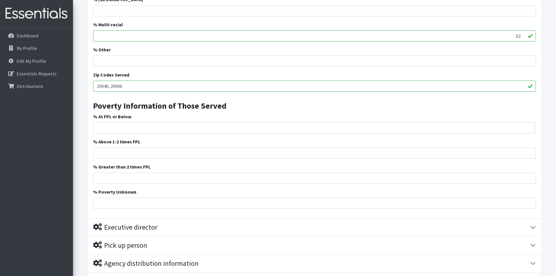
scroll to position [799, 0]
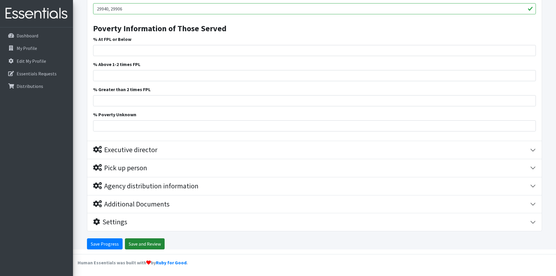
click at [148, 244] on input "Save and Review" at bounding box center [145, 243] width 40 height 11
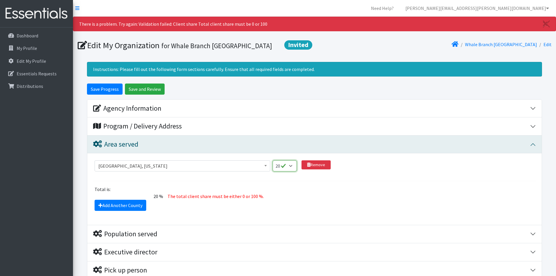
click at [293, 171] on select "1 2 3 4 5 6 7 8 9 10 11 12 13 14 15 16 17 18 19 20 21 22 23 24 25 26 27 28 29 3…" at bounding box center [284, 165] width 24 height 11
select select "1"
click at [272, 170] on select "1 2 3 4 5 6 7 8 9 10 11 12 13 14 15 16 17 18 19 20 21 22 23 24 25 26 27 28 29 3…" at bounding box center [284, 165] width 24 height 11
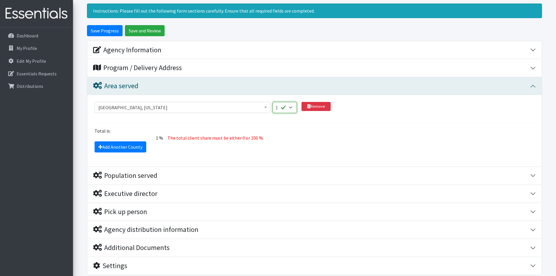
scroll to position [112, 0]
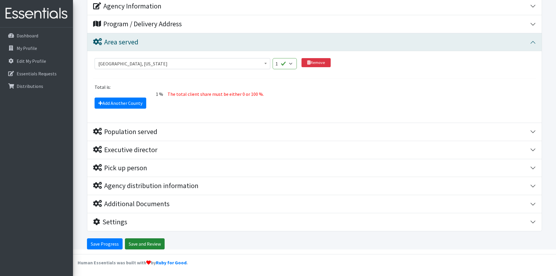
drag, startPoint x: 136, startPoint y: 244, endPoint x: 140, endPoint y: 241, distance: 4.1
click at [137, 243] on input "Save and Review" at bounding box center [145, 243] width 40 height 11
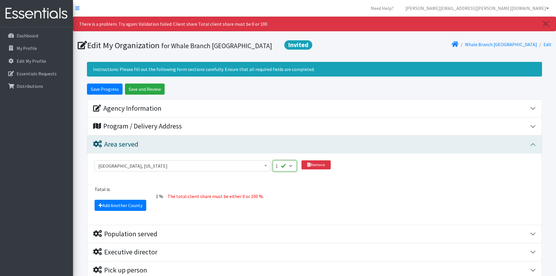
click at [290, 171] on select "1 2 3 4 5 6 7 8 9 10 11 12 13 14 15 16 17 18 19 20 21 22 23 24 25 26 27 28 29 3…" at bounding box center [284, 165] width 24 height 11
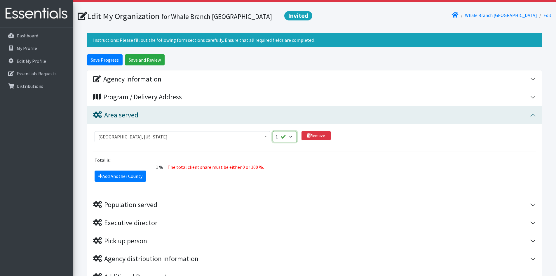
scroll to position [58, 0]
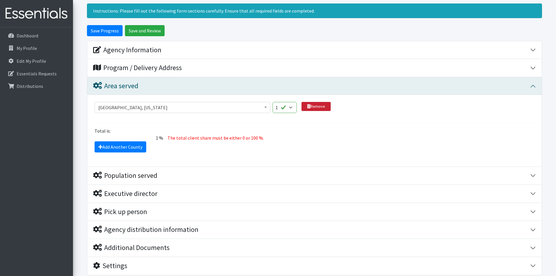
click at [320, 111] on link "Remove" at bounding box center [315, 106] width 29 height 9
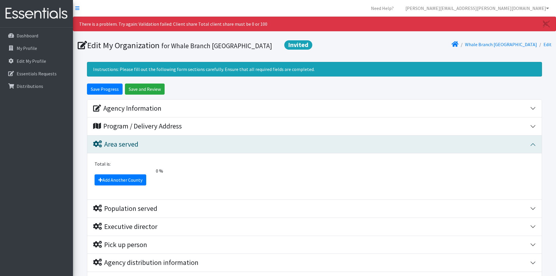
scroll to position [87, 0]
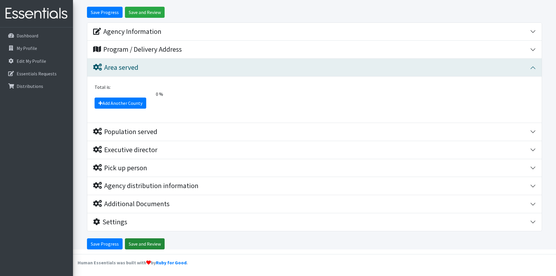
click at [154, 245] on input "Save and Review" at bounding box center [145, 243] width 40 height 11
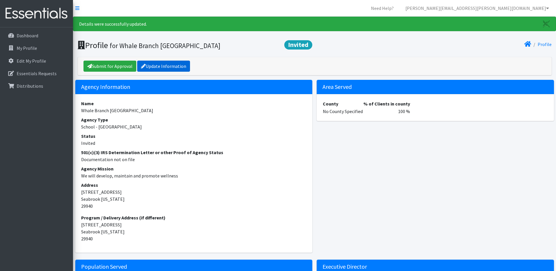
click at [153, 69] on link "Update Information" at bounding box center [163, 66] width 53 height 11
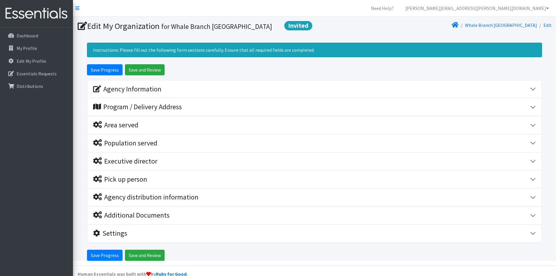
scroll to position [21, 0]
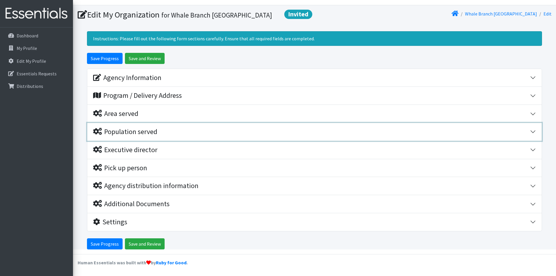
click at [536, 132] on button "Population served" at bounding box center [314, 132] width 454 height 18
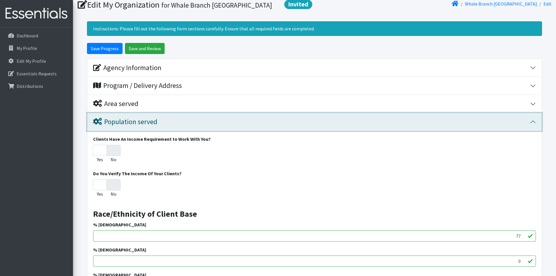
scroll to position [138, 0]
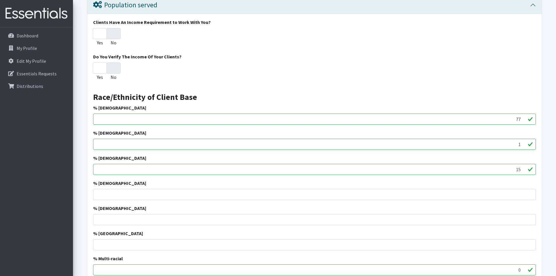
click at [522, 150] on input "1" at bounding box center [314, 144] width 442 height 11
click at [522, 150] on input "3" at bounding box center [314, 144] width 442 height 11
type input "4"
click at [522, 150] on input "4" at bounding box center [314, 144] width 442 height 11
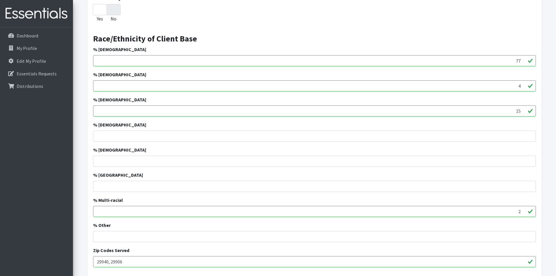
click at [522, 217] on input "2" at bounding box center [314, 211] width 442 height 11
click at [522, 217] on input "3" at bounding box center [314, 211] width 442 height 11
drag, startPoint x: 522, startPoint y: 223, endPoint x: 541, endPoint y: 203, distance: 27.0
type input "2"
click at [522, 217] on input "2" at bounding box center [314, 211] width 442 height 11
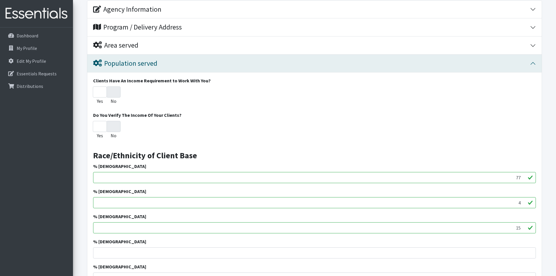
scroll to position [0, 0]
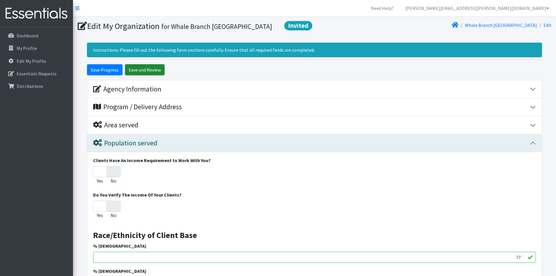
click at [149, 75] on input "Save and Review" at bounding box center [145, 69] width 40 height 11
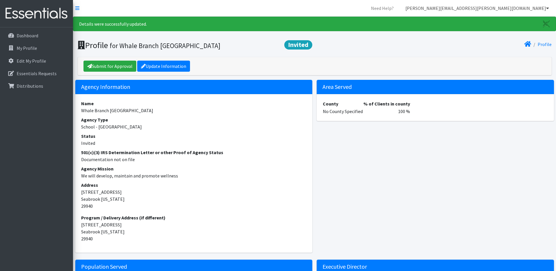
click at [547, 9] on icon at bounding box center [547, 8] width 3 height 5
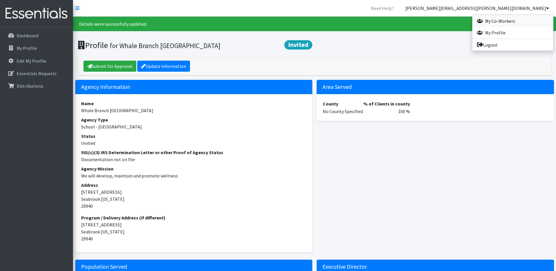
click at [493, 23] on link "My Co-Workers" at bounding box center [512, 21] width 81 height 12
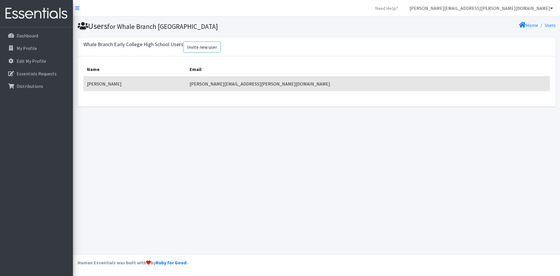
click at [550, 11] on link "[PERSON_NAME][EMAIL_ADDRESS][PERSON_NAME][DOMAIN_NAME]" at bounding box center [481, 8] width 153 height 12
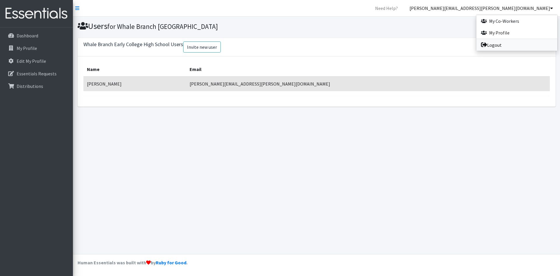
click at [496, 46] on link "Logout" at bounding box center [516, 45] width 81 height 12
